Goal: Register for event/course

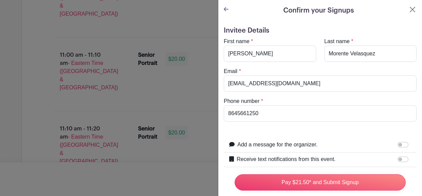
scroll to position [94, 0]
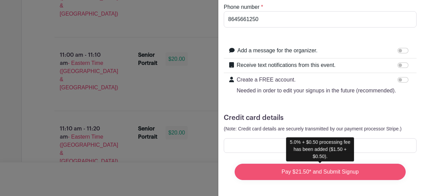
click at [282, 174] on input "Pay $21.50* and Submit Signup" at bounding box center [320, 172] width 171 height 16
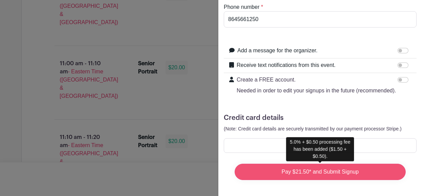
click at [320, 176] on input "Pay $21.50* and Submit Signup" at bounding box center [320, 172] width 171 height 16
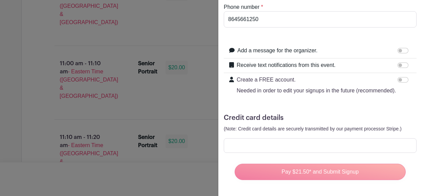
click at [310, 167] on div "Pay $21.50* and Submit Signup" at bounding box center [320, 172] width 182 height 27
click at [293, 168] on div "Pay $21.50* and Submit Signup" at bounding box center [320, 172] width 182 height 27
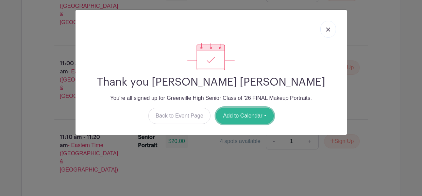
click at [252, 115] on button "Add to Calendar" at bounding box center [245, 116] width 58 height 16
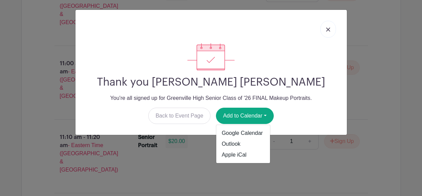
click at [319, 31] on div at bounding box center [211, 29] width 261 height 28
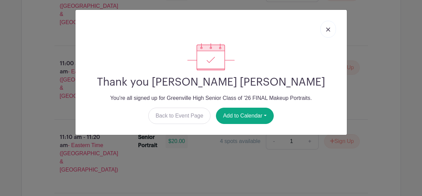
click at [327, 29] on img at bounding box center [328, 30] width 4 height 4
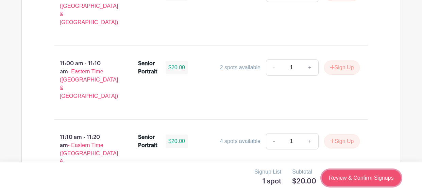
click at [340, 183] on link "Review & Confirm Signups" at bounding box center [361, 178] width 79 height 16
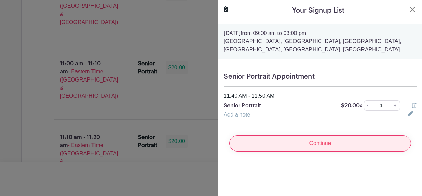
click at [276, 143] on input "Continue" at bounding box center [320, 143] width 182 height 16
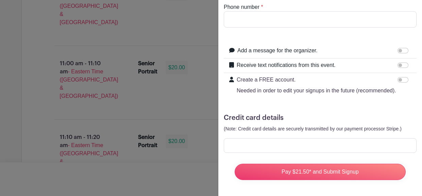
scroll to position [0, 0]
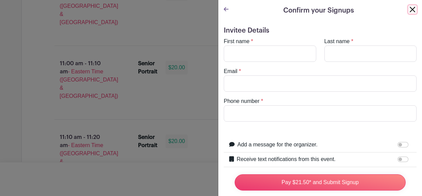
click at [413, 11] on button "Close" at bounding box center [413, 9] width 8 height 8
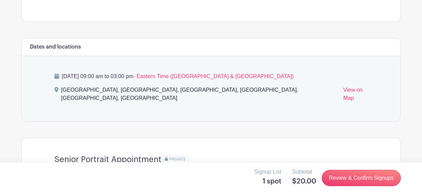
scroll to position [262, 0]
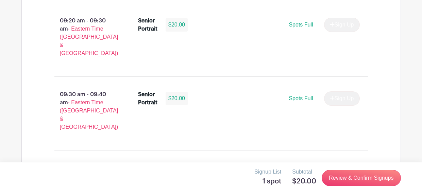
scroll to position [318, 0]
